Goal: Obtain resource: Download file/media

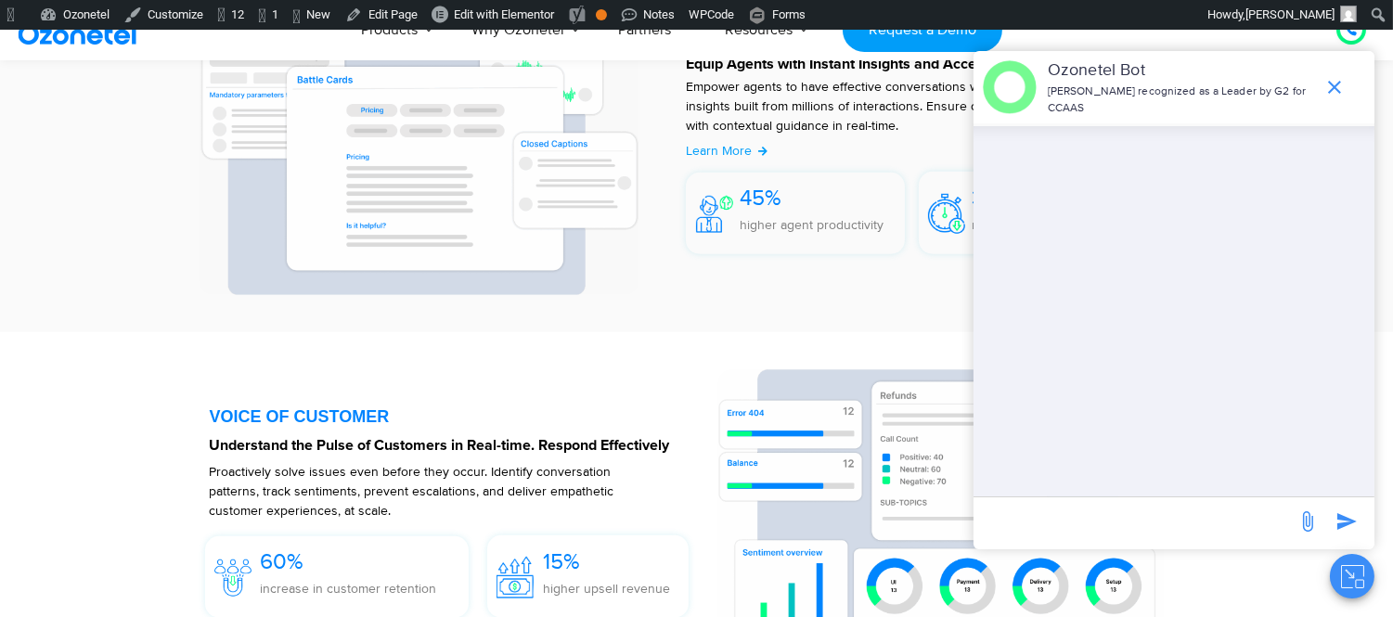
click at [1356, 587] on icon "Close chat" at bounding box center [1360, 583] width 8 height 7
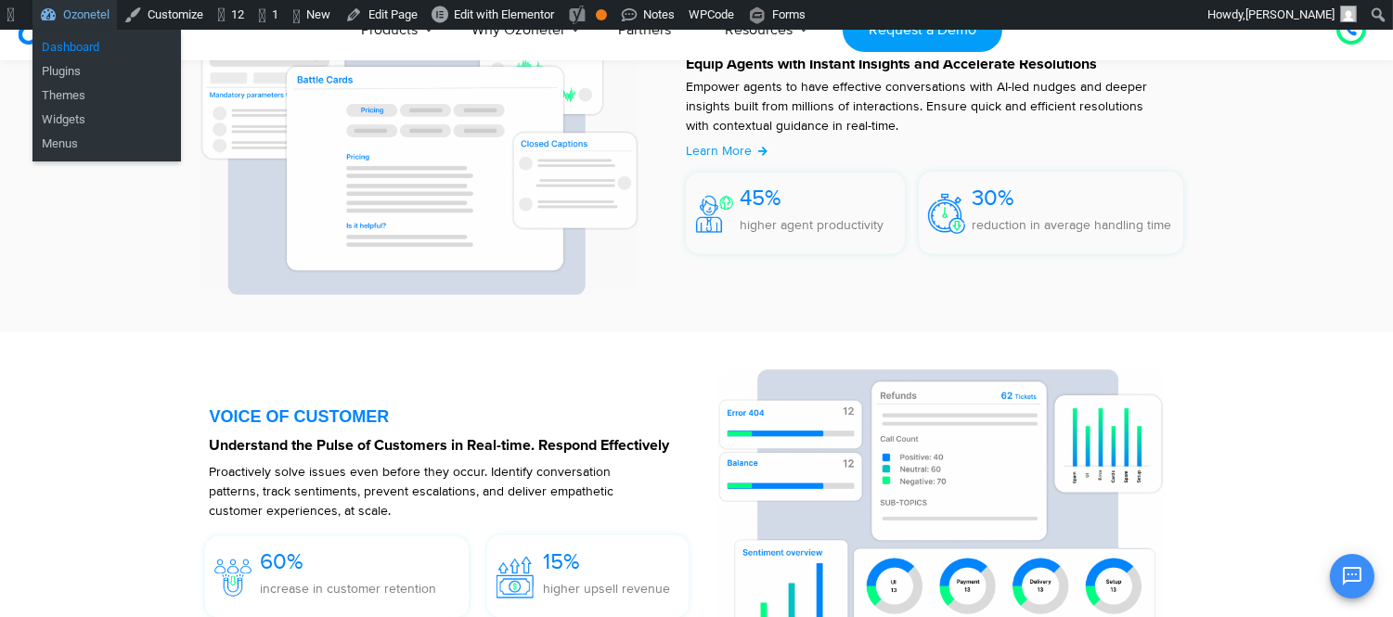
click at [69, 54] on link "Dashboard" at bounding box center [106, 47] width 149 height 24
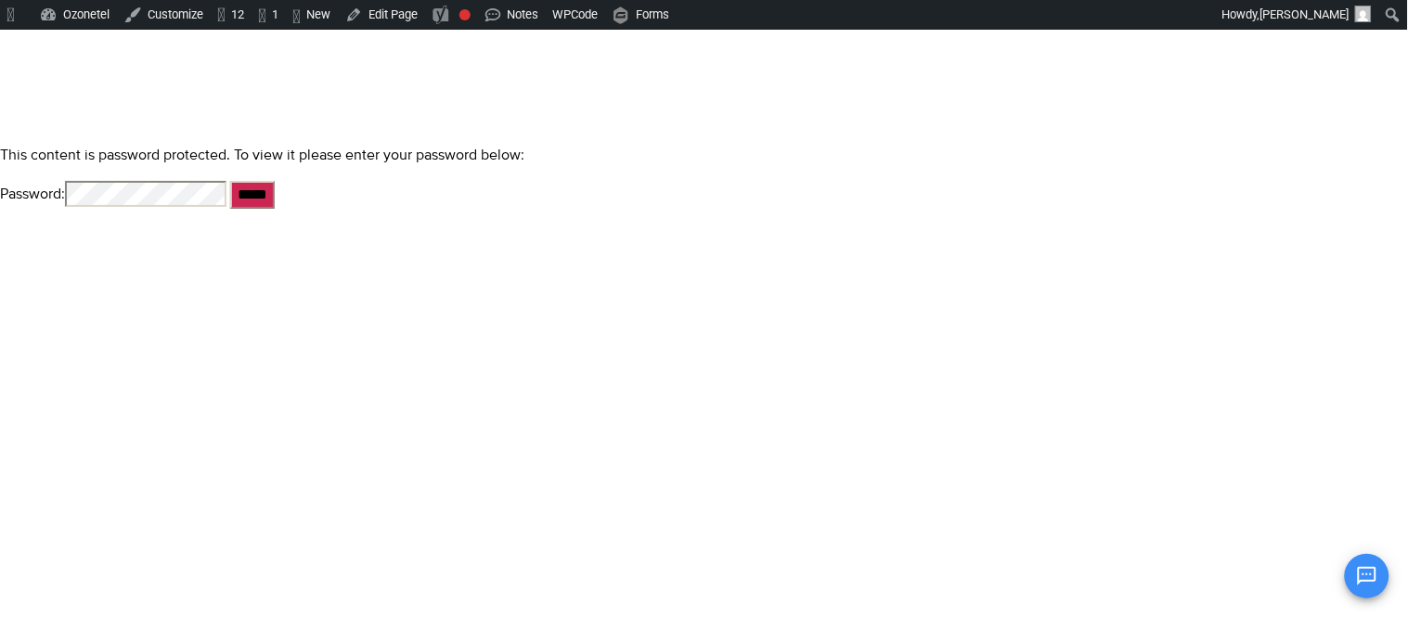
click at [230, 181] on input "*****" at bounding box center [252, 195] width 45 height 28
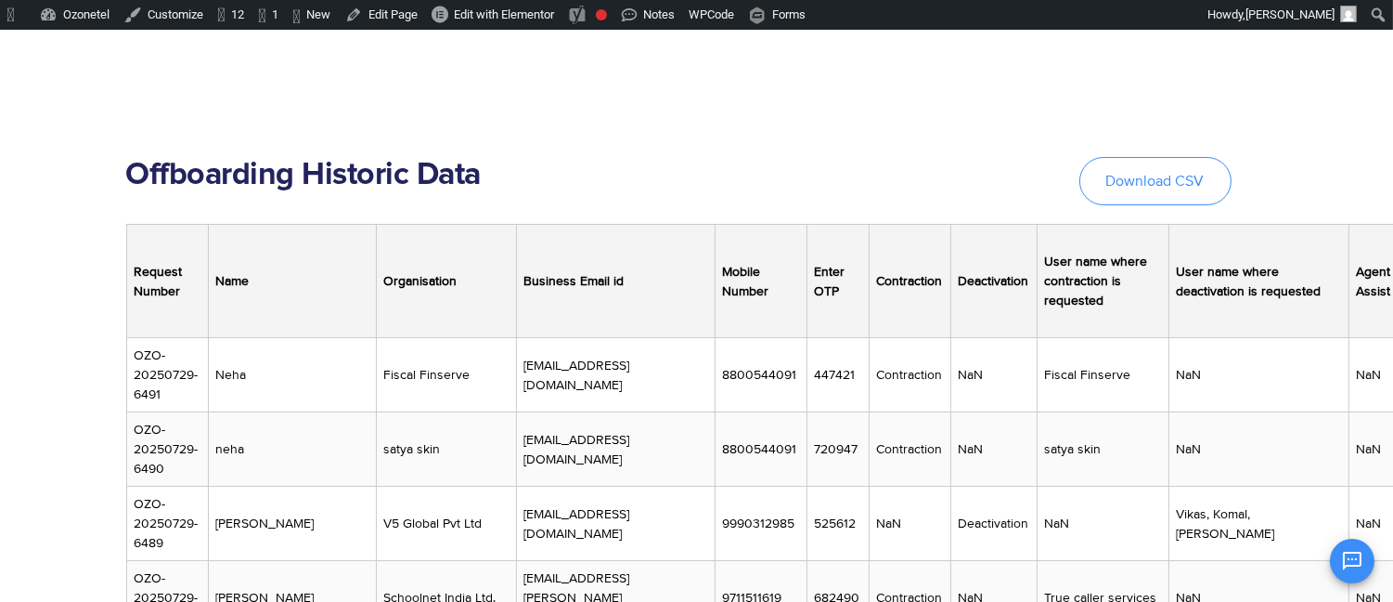
click at [1179, 189] on link "Download CSV" at bounding box center [1156, 181] width 152 height 48
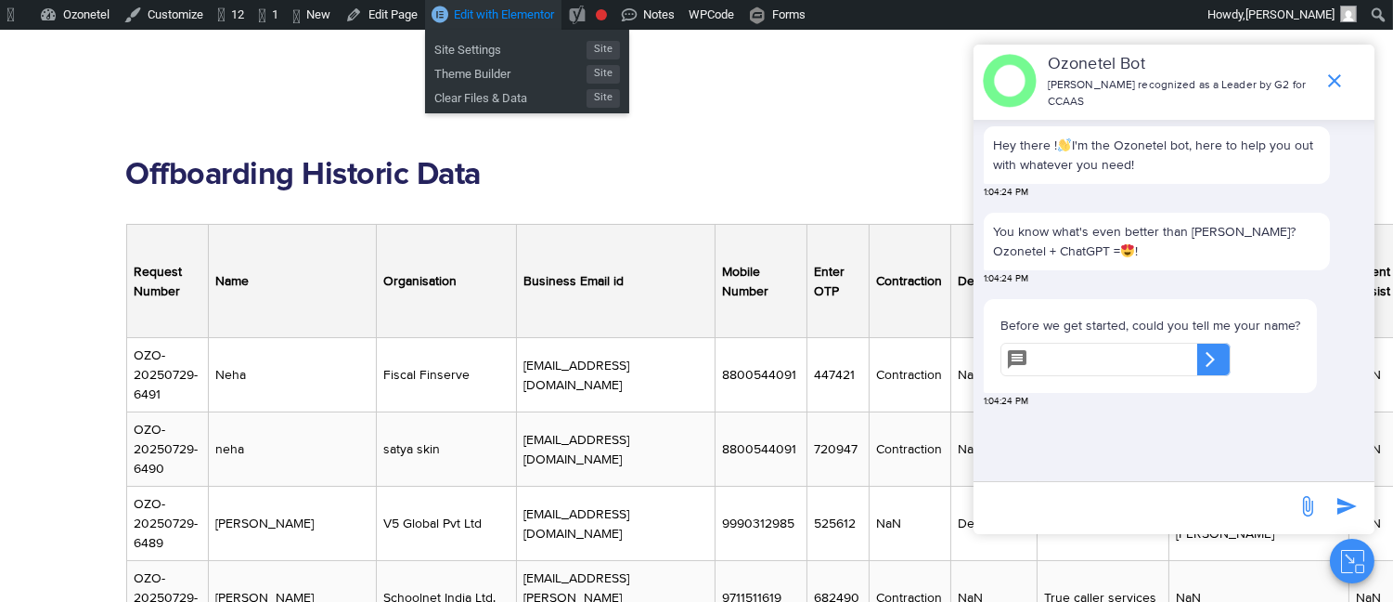
click at [521, 11] on span "Edit with Elementor" at bounding box center [504, 14] width 100 height 14
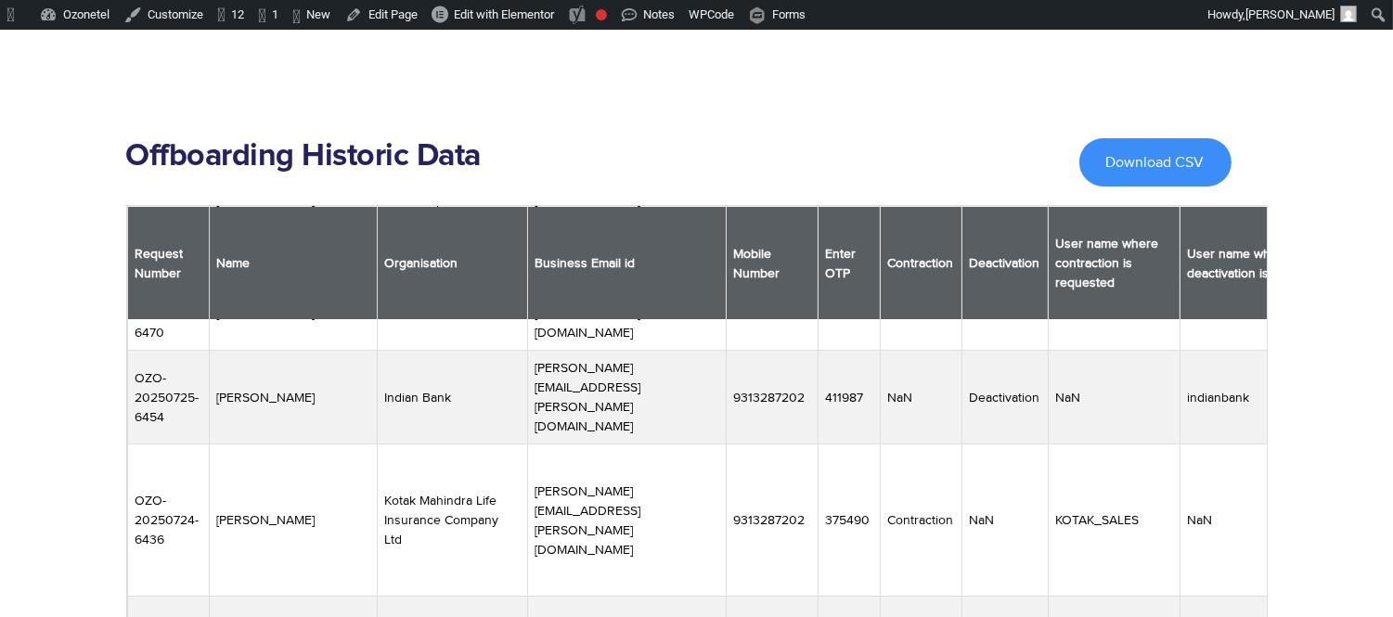
scroll to position [3713, 0]
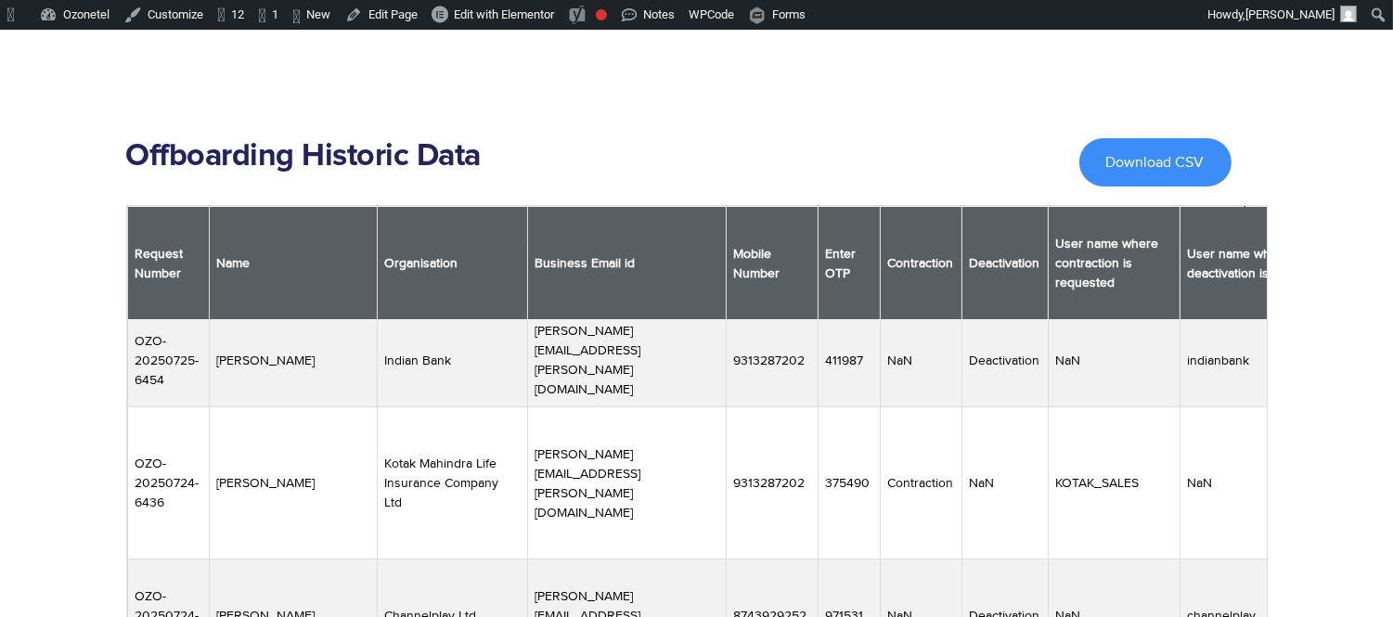
drag, startPoint x: 912, startPoint y: 438, endPoint x: 682, endPoint y: 438, distance: 229.3
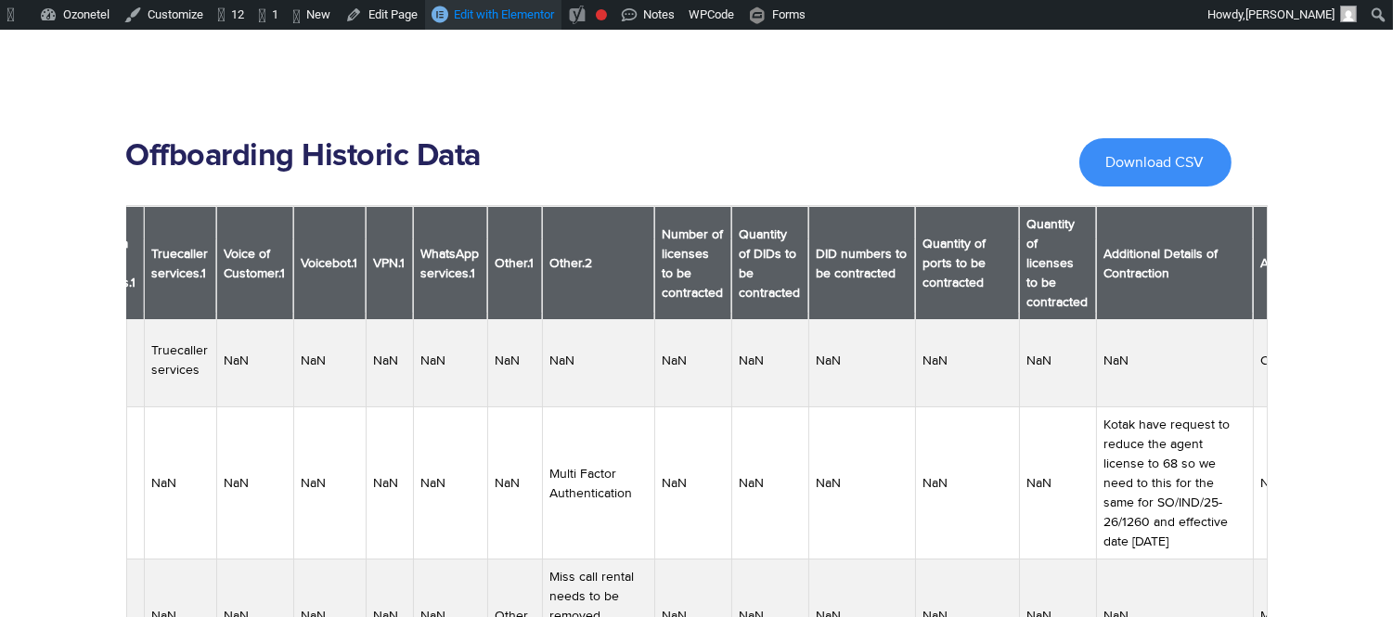
scroll to position [3713, 4050]
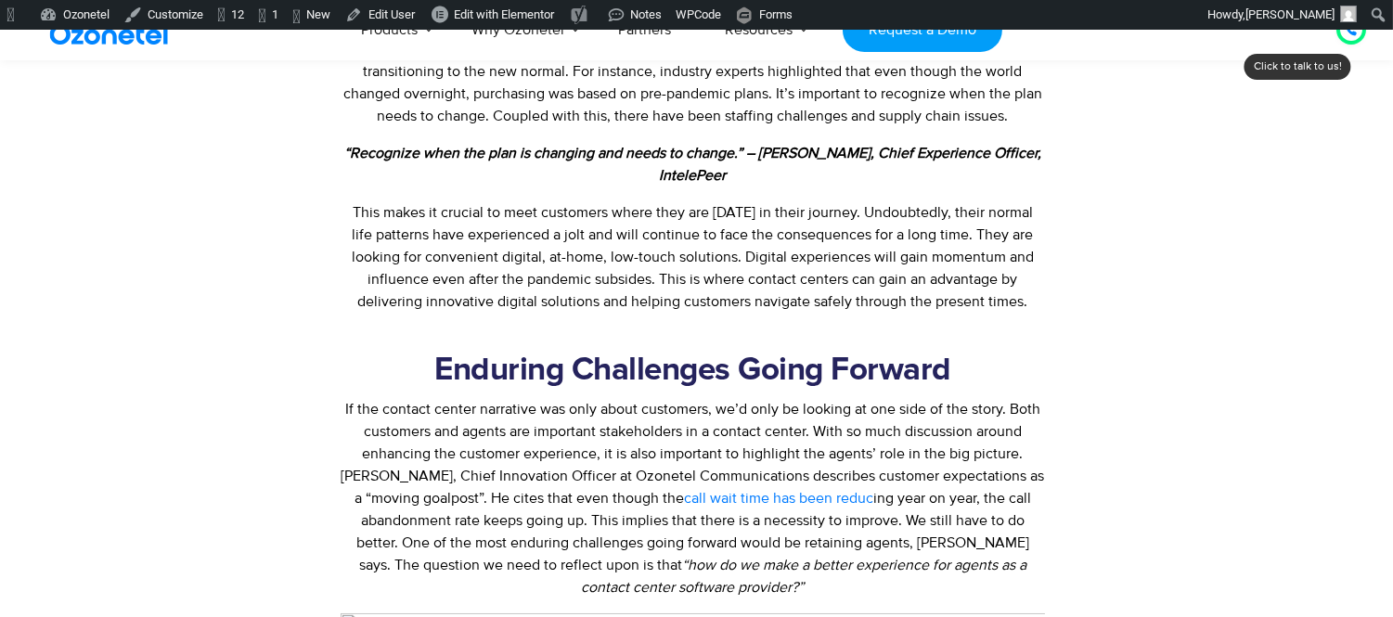
scroll to position [1753, 0]
